Goal: Task Accomplishment & Management: Use online tool/utility

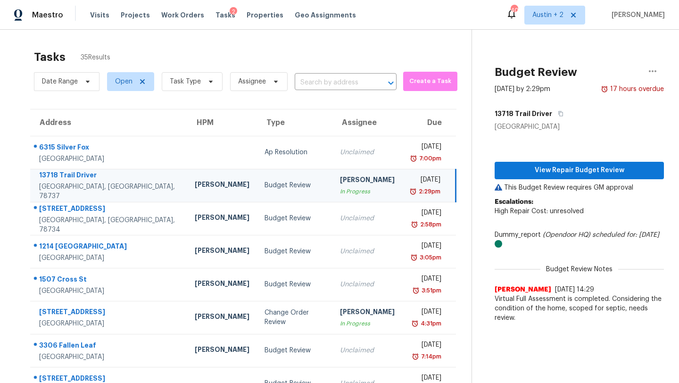
scroll to position [108, 0]
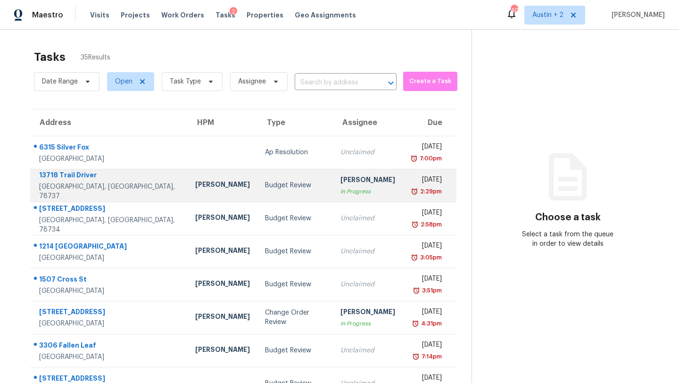
click at [265, 189] on div "Budget Review" at bounding box center [295, 185] width 60 height 9
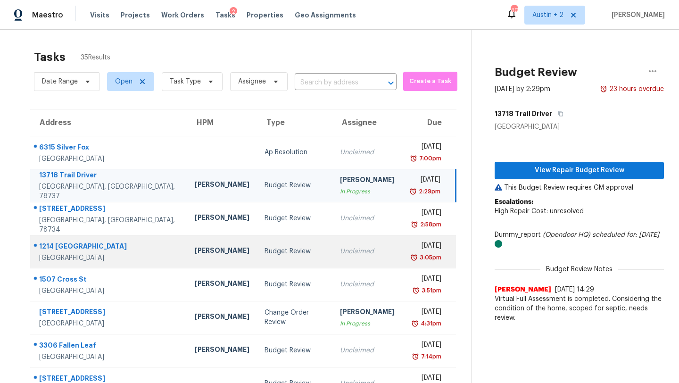
scroll to position [108, 0]
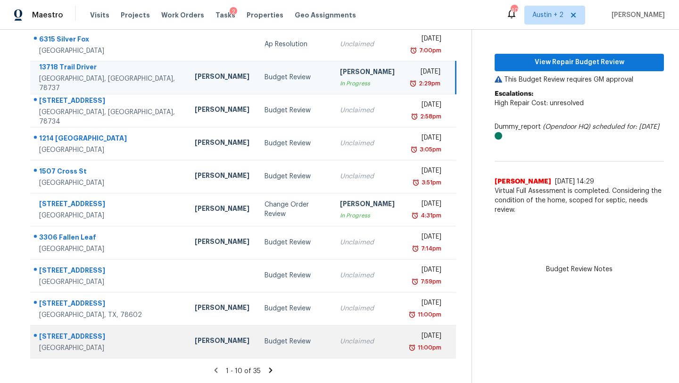
click at [293, 342] on td "Budget Review" at bounding box center [294, 341] width 75 height 33
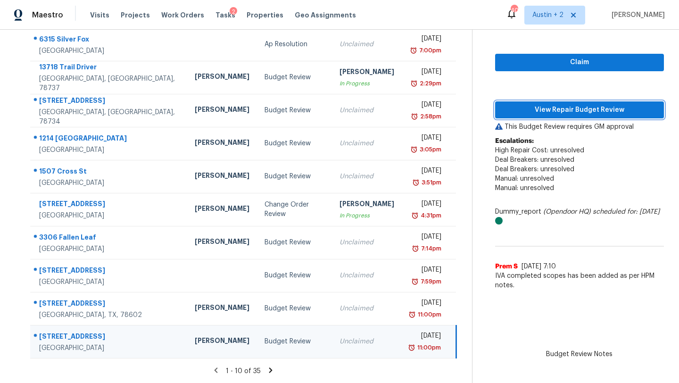
click at [535, 113] on span "View Repair Budget Review" at bounding box center [580, 110] width 154 height 12
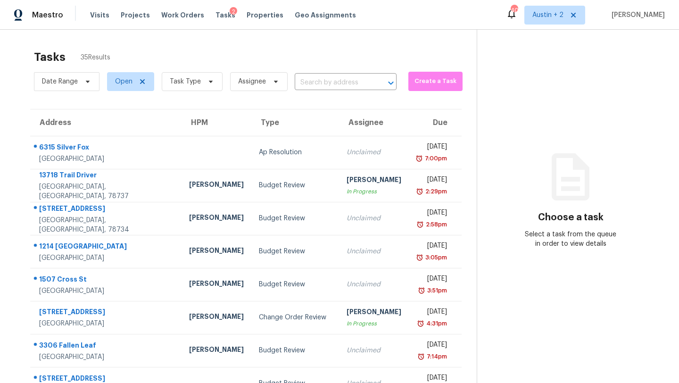
scroll to position [108, 0]
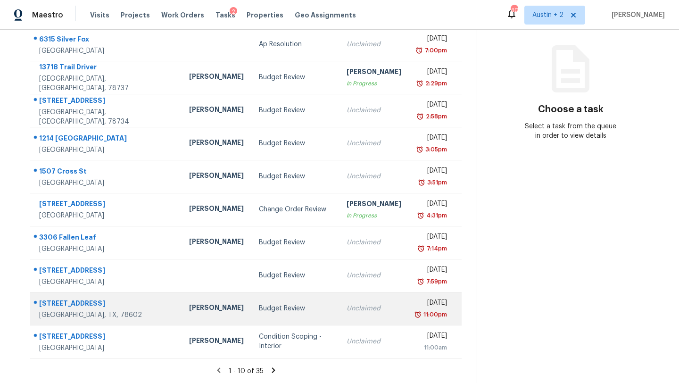
click at [277, 307] on div "Budget Review" at bounding box center [295, 308] width 72 height 9
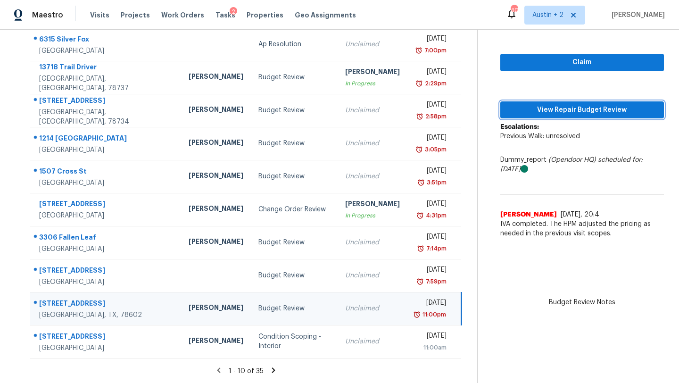
click at [532, 110] on span "View Repair Budget Review" at bounding box center [582, 110] width 149 height 12
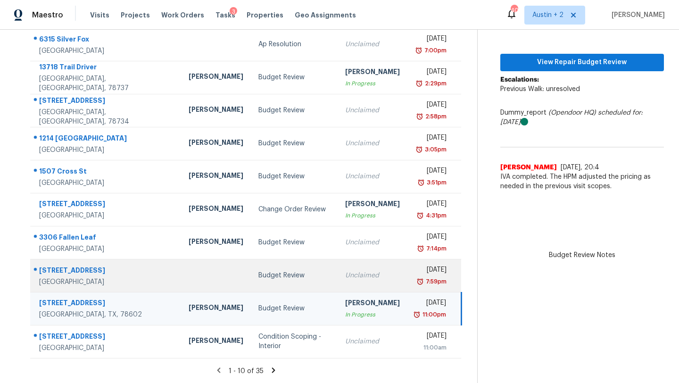
click at [193, 283] on td at bounding box center [216, 275] width 70 height 33
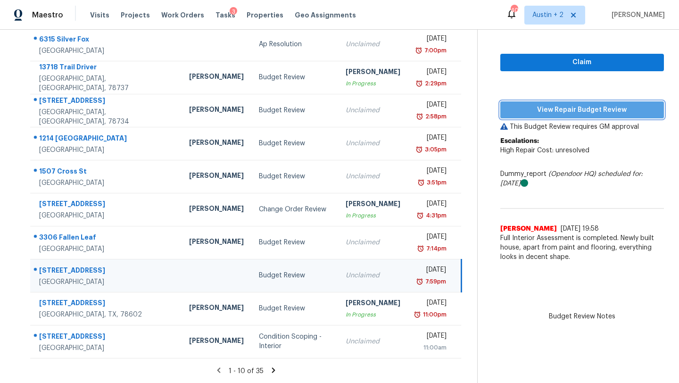
click at [509, 113] on span "View Repair Budget Review" at bounding box center [582, 110] width 149 height 12
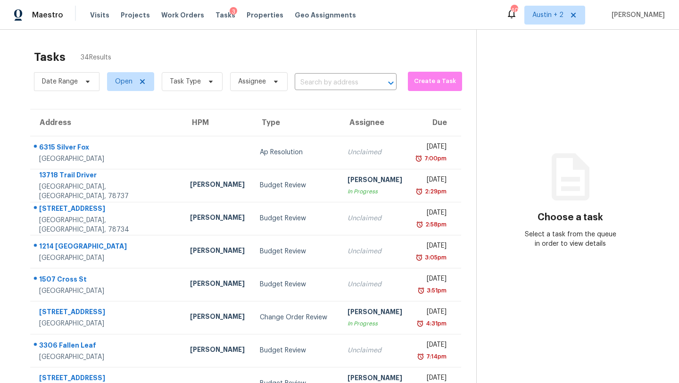
scroll to position [108, 0]
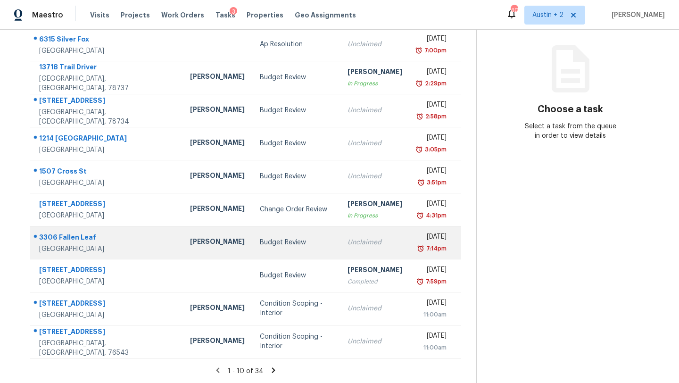
click at [252, 251] on td "Budget Review" at bounding box center [296, 242] width 88 height 33
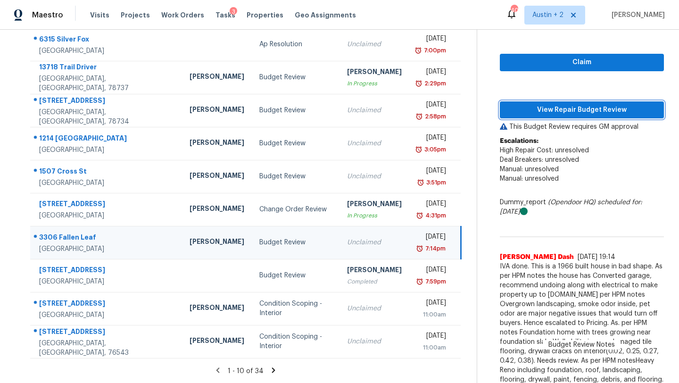
click at [521, 104] on span "View Repair Budget Review" at bounding box center [581, 110] width 149 height 12
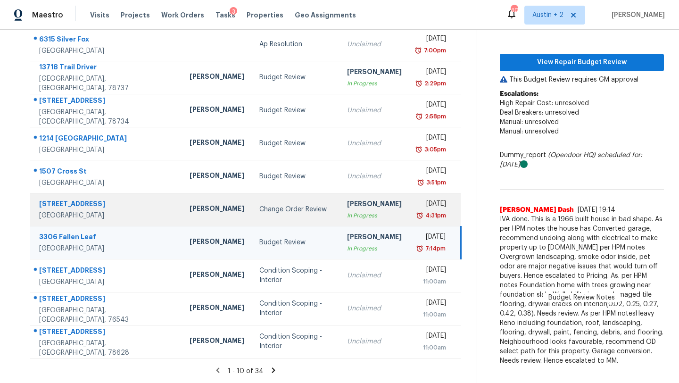
click at [259, 210] on div "Change Order Review" at bounding box center [295, 209] width 73 height 9
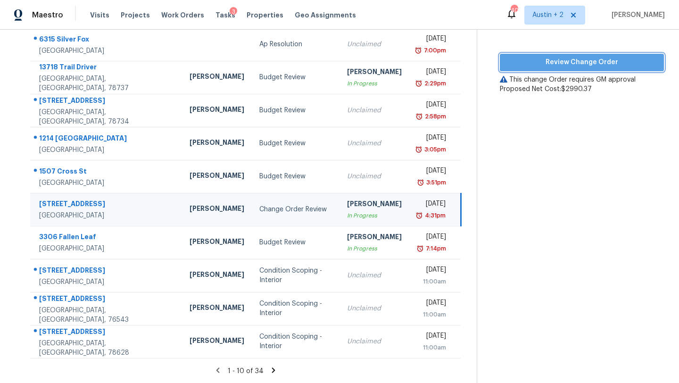
click at [522, 64] on span "Review Change Order" at bounding box center [581, 63] width 149 height 12
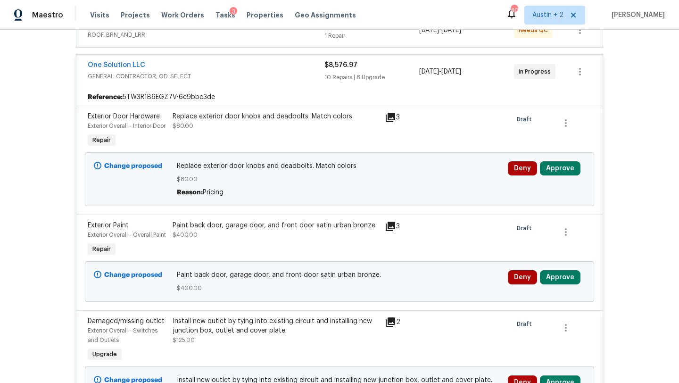
scroll to position [573, 0]
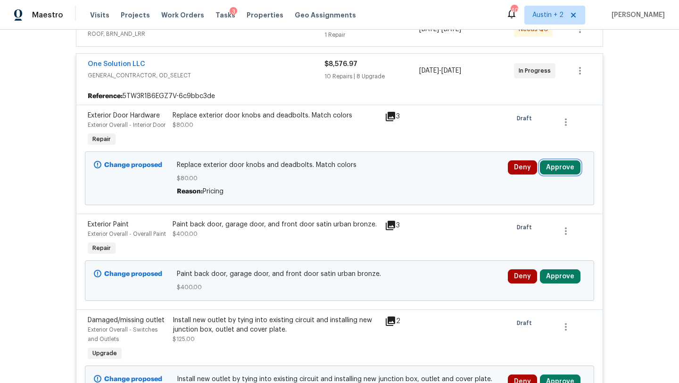
click at [566, 174] on button "Approve" at bounding box center [560, 167] width 41 height 14
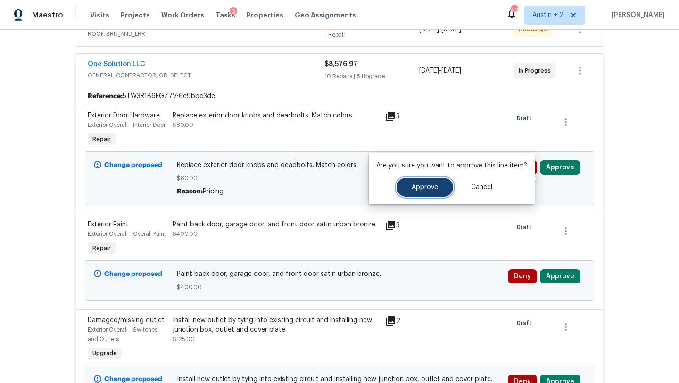
click at [424, 182] on button "Approve" at bounding box center [425, 187] width 57 height 19
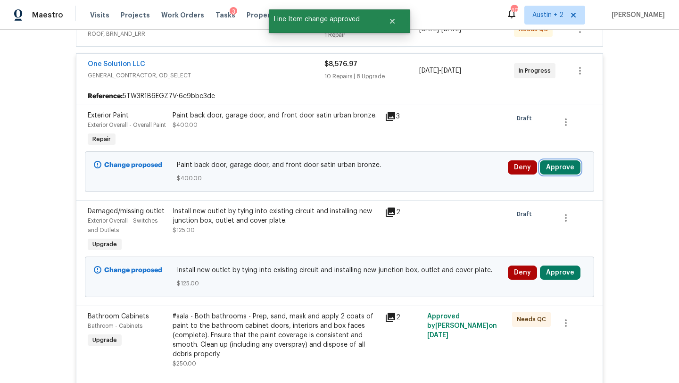
click at [571, 166] on button "Approve" at bounding box center [560, 167] width 41 height 14
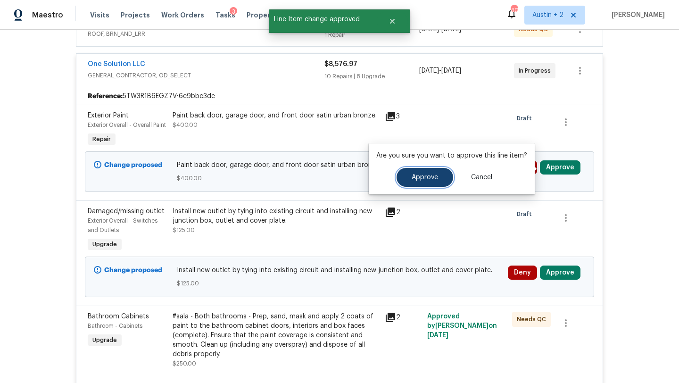
click at [418, 181] on button "Approve" at bounding box center [425, 177] width 57 height 19
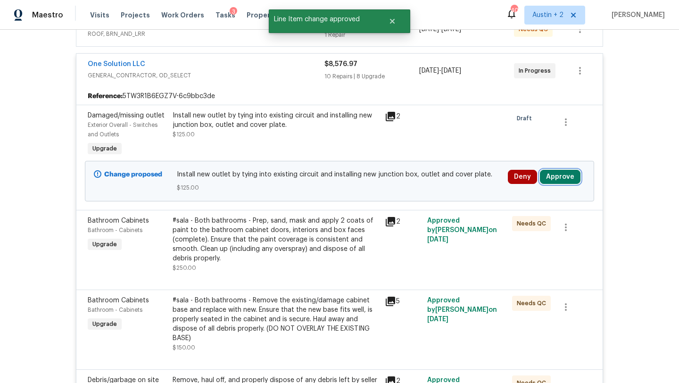
click at [556, 180] on button "Approve" at bounding box center [560, 177] width 41 height 14
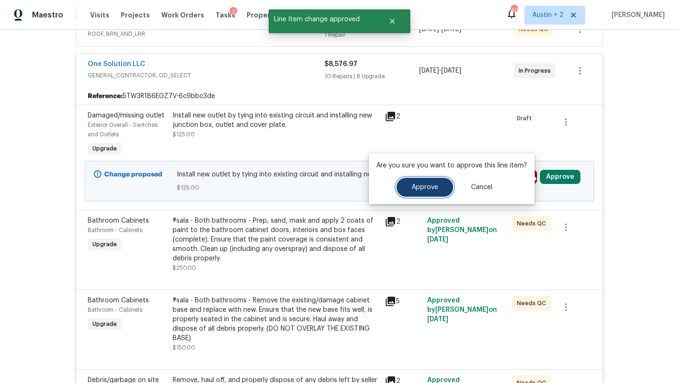
click at [399, 185] on button "Approve" at bounding box center [425, 187] width 57 height 19
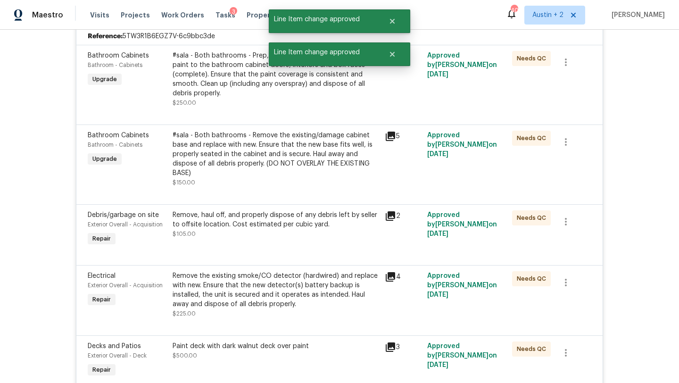
scroll to position [0, 0]
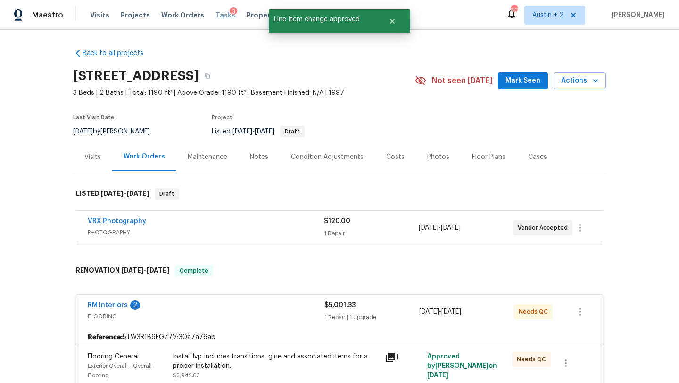
click at [218, 17] on span "Tasks" at bounding box center [225, 15] width 20 height 7
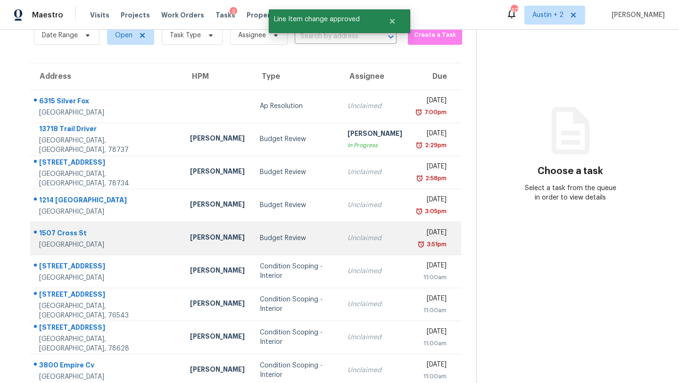
scroll to position [23, 0]
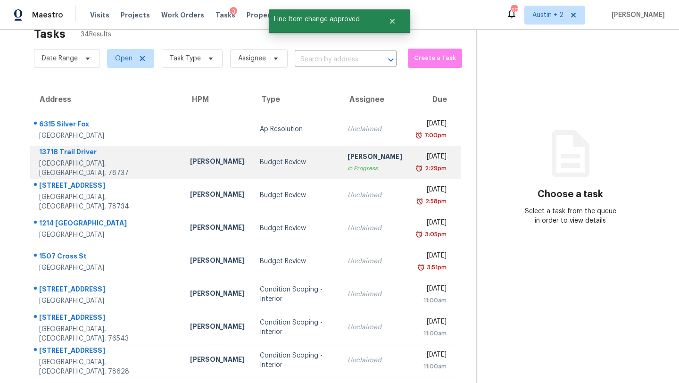
click at [260, 166] on div "Budget Review" at bounding box center [296, 161] width 73 height 9
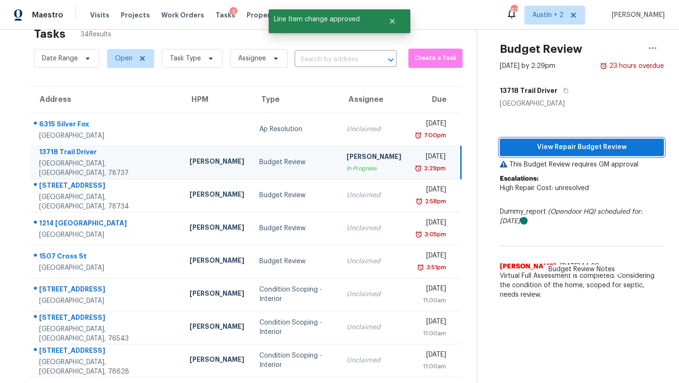
click at [540, 149] on span "View Repair Budget Review" at bounding box center [581, 147] width 149 height 12
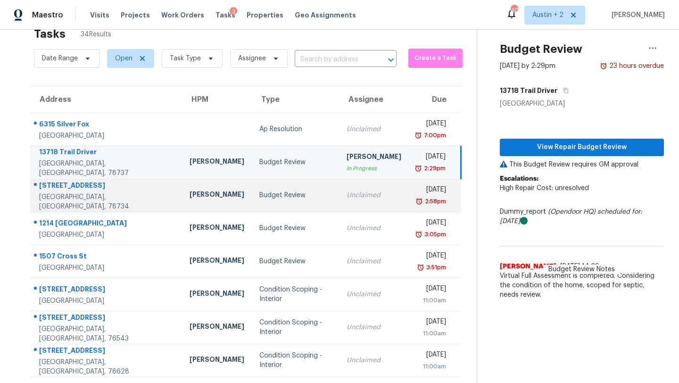
click at [190, 195] on div "[PERSON_NAME]" at bounding box center [217, 196] width 55 height 12
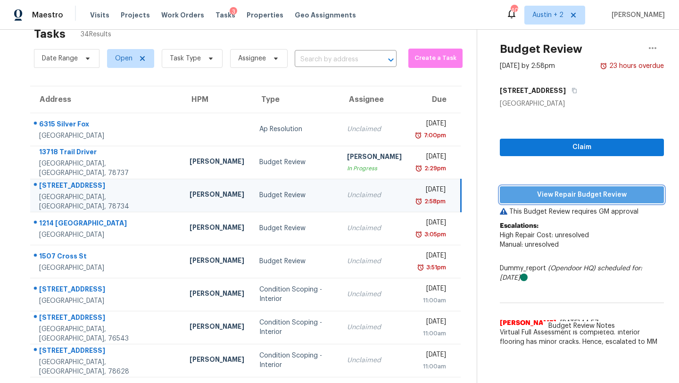
click at [518, 199] on span "View Repair Budget Review" at bounding box center [581, 195] width 149 height 12
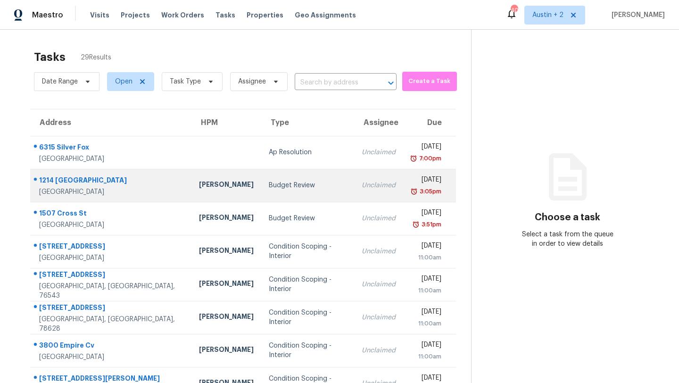
click at [261, 185] on td "Budget Review" at bounding box center [307, 185] width 93 height 33
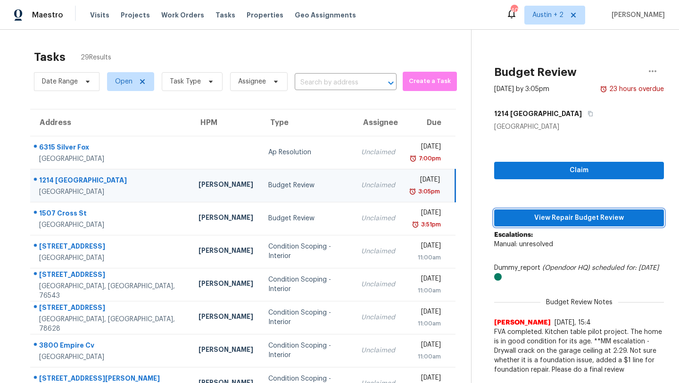
click at [576, 212] on span "View Repair Budget Review" at bounding box center [579, 218] width 155 height 12
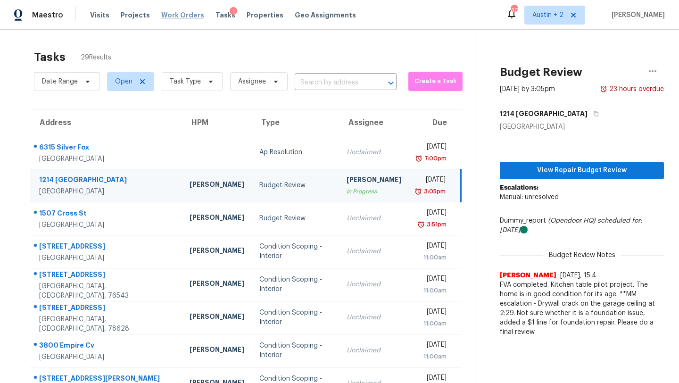
click at [179, 13] on span "Work Orders" at bounding box center [182, 14] width 43 height 9
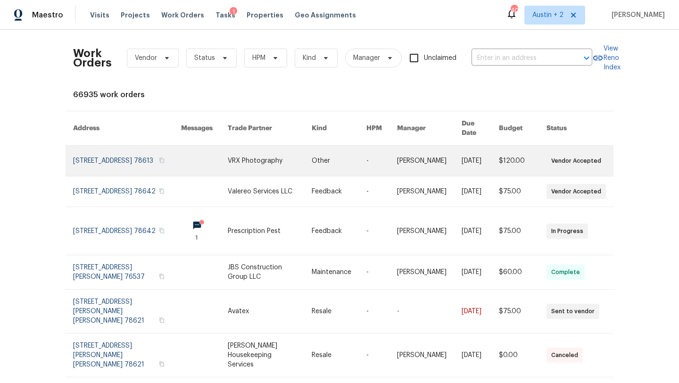
click at [121, 155] on link at bounding box center [127, 161] width 108 height 30
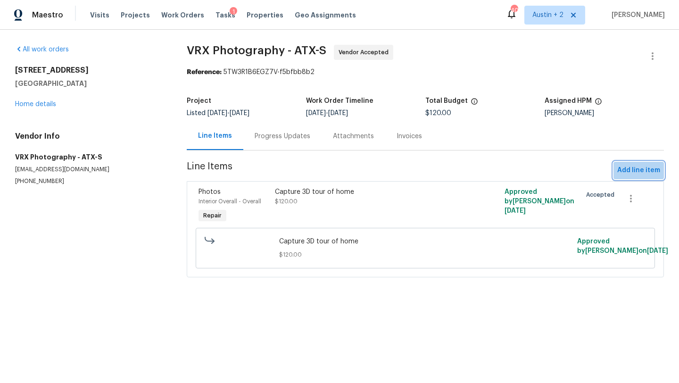
click at [654, 169] on span "Add line item" at bounding box center [638, 171] width 43 height 12
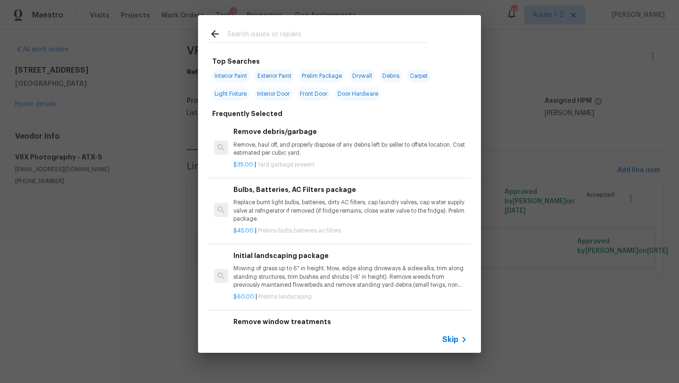
click at [335, 37] on input "text" at bounding box center [327, 35] width 200 height 14
type input "roof"
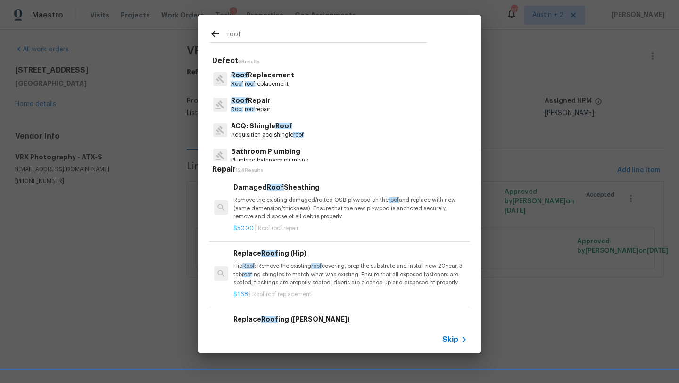
click at [263, 129] on p "ACQ: Shingle Roof" at bounding box center [267, 126] width 73 height 10
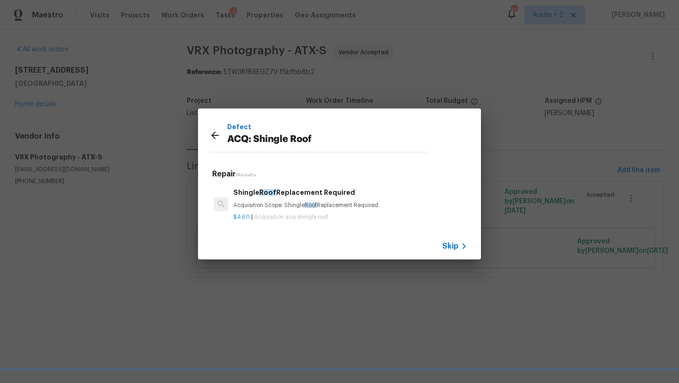
click at [336, 201] on div "Shingle Roof Replacement Required Acquisition Scope: Shingle Roof Replacement R…" at bounding box center [350, 198] width 234 height 23
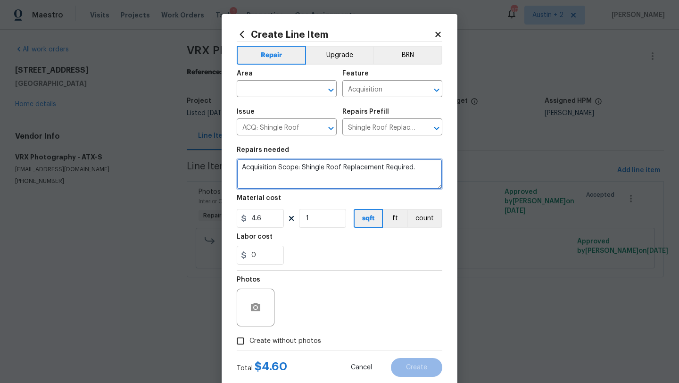
drag, startPoint x: 414, startPoint y: 166, endPoint x: 117, endPoint y: 167, distance: 296.6
click at [117, 167] on div "Create Line Item Repair Upgrade BRN Area ​ Feature Acquisition ​ Issue ACQ: Shi…" at bounding box center [339, 191] width 679 height 383
click at [439, 34] on icon at bounding box center [437, 34] width 5 height 5
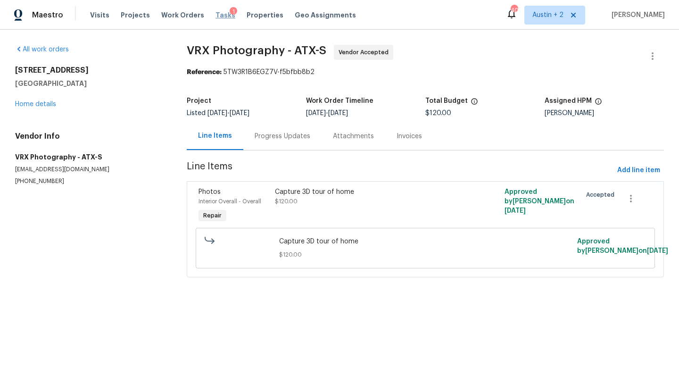
click at [217, 14] on span "Tasks" at bounding box center [225, 15] width 20 height 7
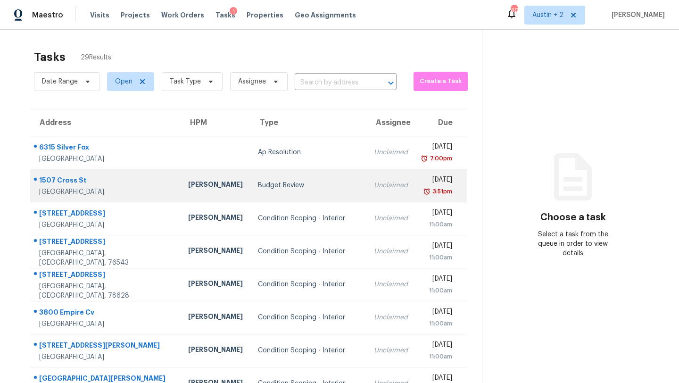
click at [258, 189] on div "Budget Review" at bounding box center [308, 185] width 101 height 9
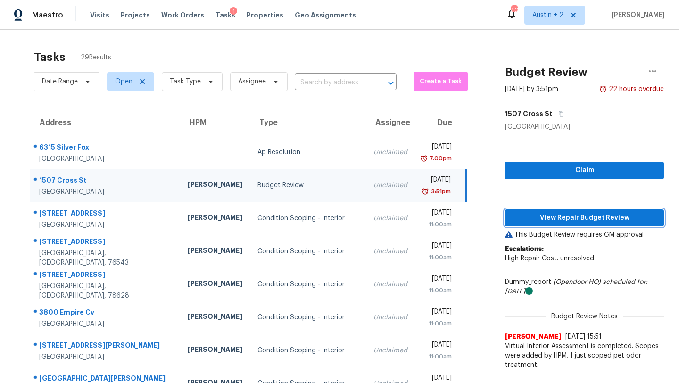
click at [528, 215] on span "View Repair Budget Review" at bounding box center [585, 218] width 144 height 12
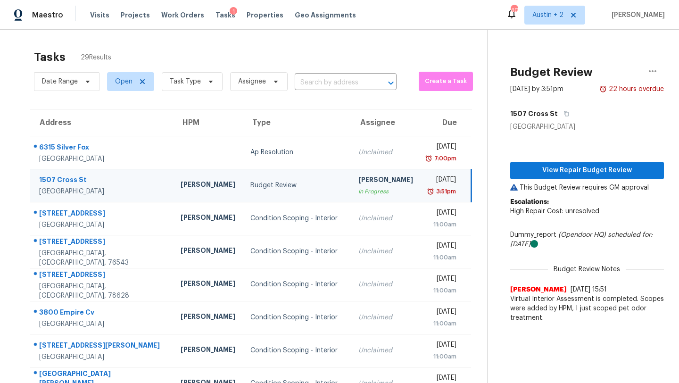
click at [75, 176] on div "1507 Cross St" at bounding box center [102, 181] width 126 height 12
click at [175, 15] on span "Work Orders" at bounding box center [182, 14] width 43 height 9
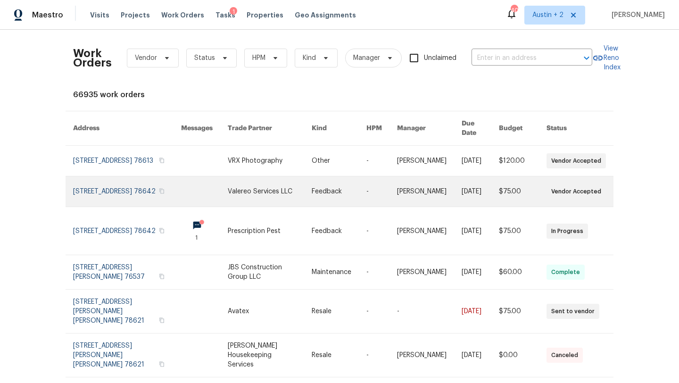
click at [271, 186] on link at bounding box center [270, 191] width 84 height 30
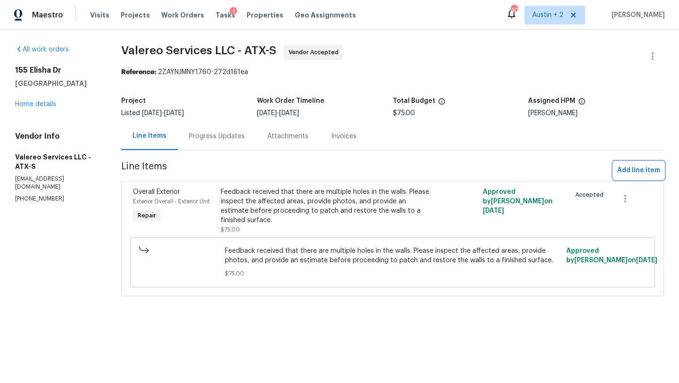
click at [628, 166] on span "Add line item" at bounding box center [638, 171] width 43 height 12
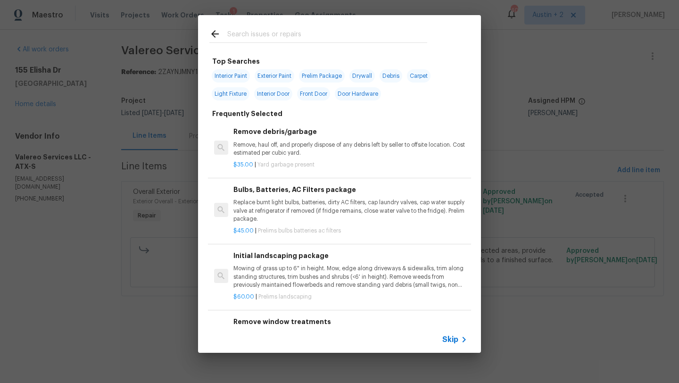
click at [246, 36] on input "text" at bounding box center [327, 35] width 200 height 14
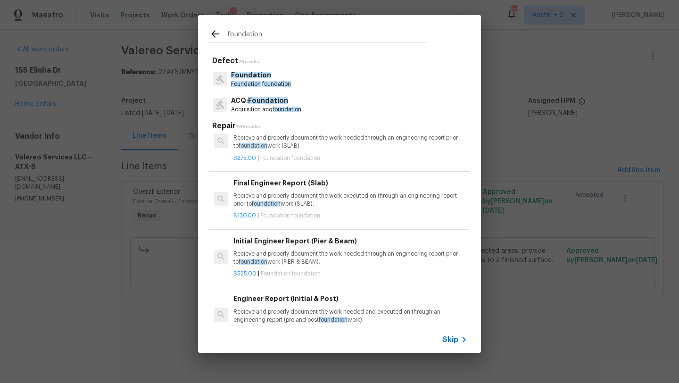
scroll to position [252, 0]
type input "foundation"
click at [244, 106] on p "Acquisition acq foundation" at bounding box center [266, 110] width 70 height 8
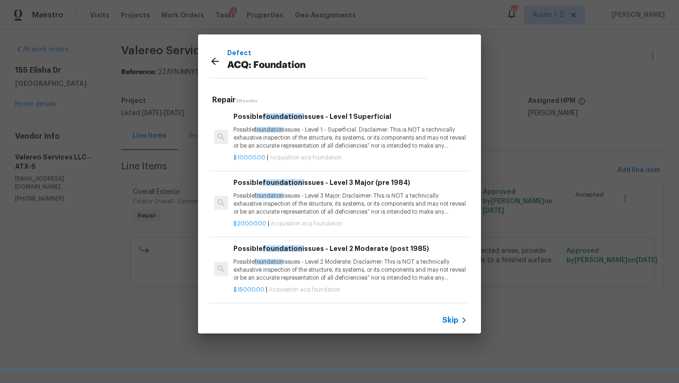
click at [350, 201] on p "Possible foundation issues - Level 3 Major: Disclaimer: This is NOT a technical…" at bounding box center [350, 204] width 234 height 24
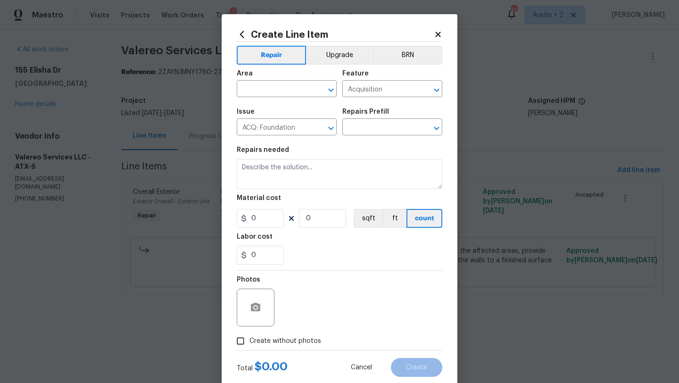
type input "Possible foundation issues - Level 3 Major (pre 1984) $20,000.00"
type textarea "Possible foundation issues - Level 3 Major: Disclaimer: This is NOT a technical…"
type input "20000"
type input "1"
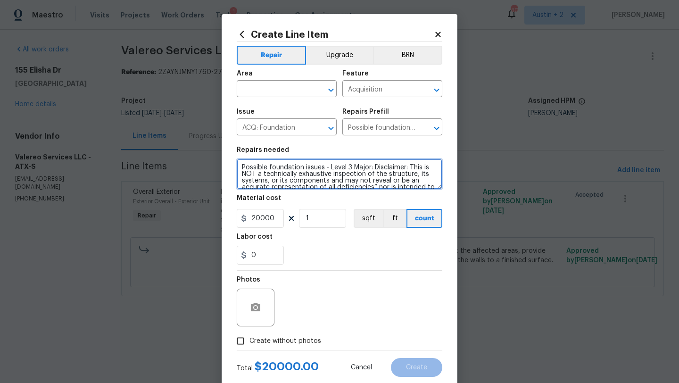
scroll to position [33, 0]
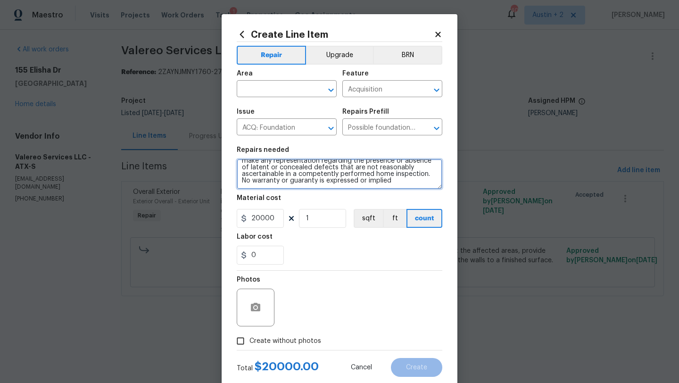
drag, startPoint x: 242, startPoint y: 167, endPoint x: 320, endPoint y: 265, distance: 124.8
click at [320, 265] on section "Repairs needed Possible foundation issues - Level 3 Major: Disclaimer: This is …" at bounding box center [340, 205] width 206 height 129
click at [439, 33] on icon at bounding box center [437, 34] width 5 height 5
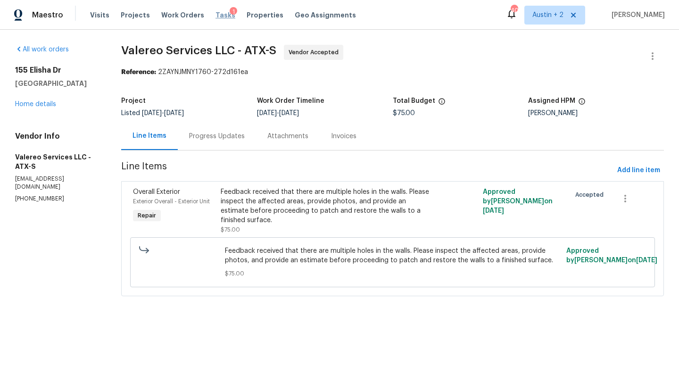
click at [222, 17] on span "Tasks" at bounding box center [225, 15] width 20 height 7
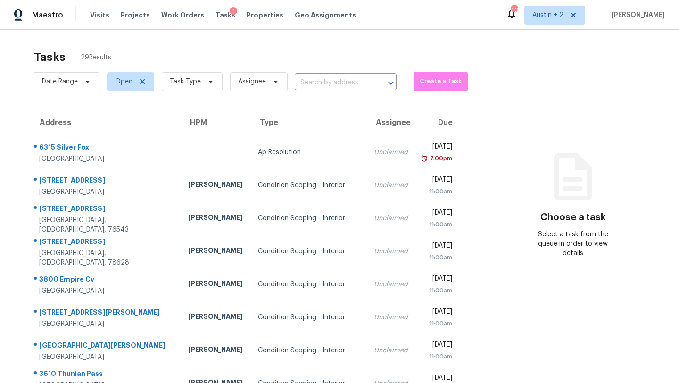
scroll to position [108, 0]
